Goal: Navigation & Orientation: Find specific page/section

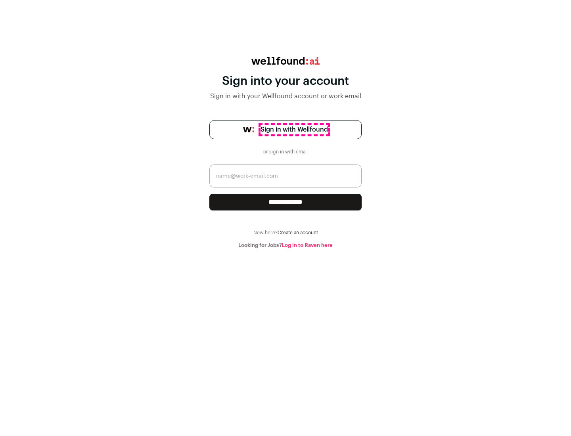
click at [294, 130] on span "Sign in with Wellfound" at bounding box center [294, 130] width 67 height 10
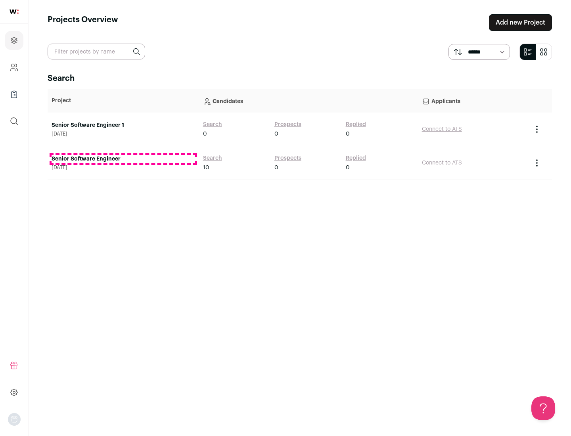
click at [123, 159] on link "Senior Software Engineer" at bounding box center [124, 159] width 144 height 8
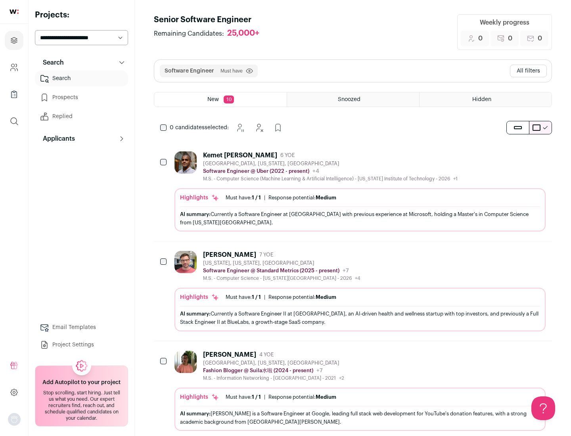
click at [353, 192] on div "Highlights Must have: 1 / 1 How many must haves have been fulfilled? | Response…" at bounding box center [359, 209] width 371 height 43
